Goal: Find specific page/section: Find specific page/section

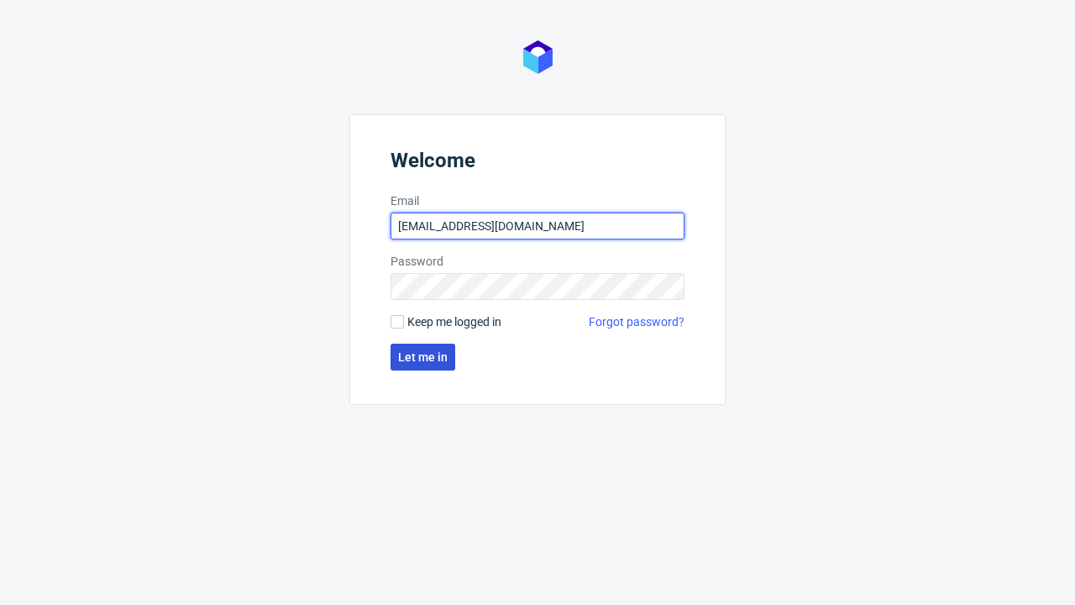
type input "[EMAIL_ADDRESS][DOMAIN_NAME]"
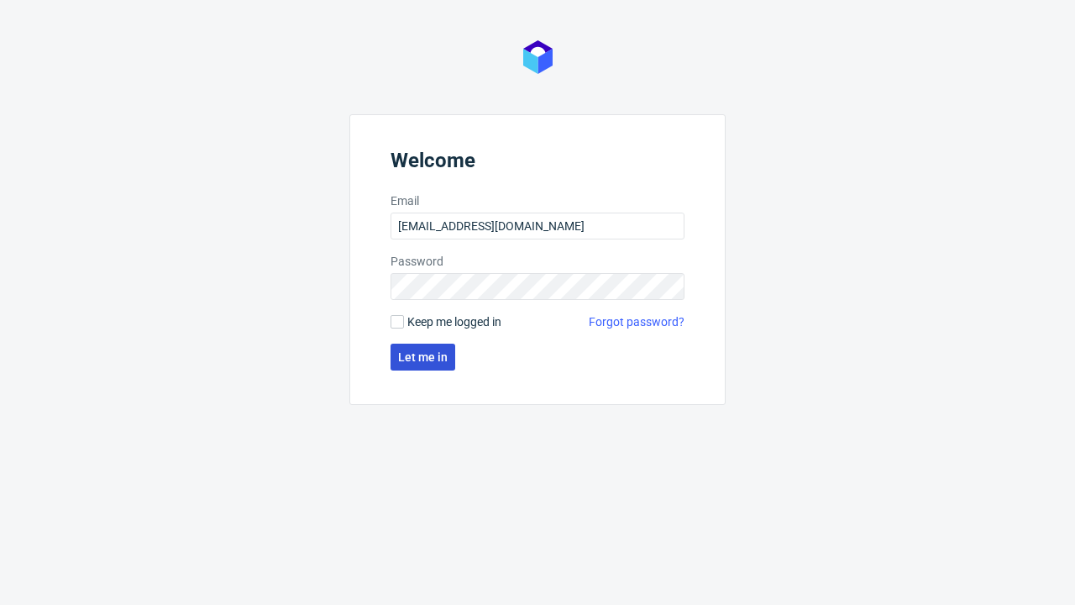
click at [422, 357] on span "Let me in" at bounding box center [423, 357] width 50 height 12
